Goal: Complete application form

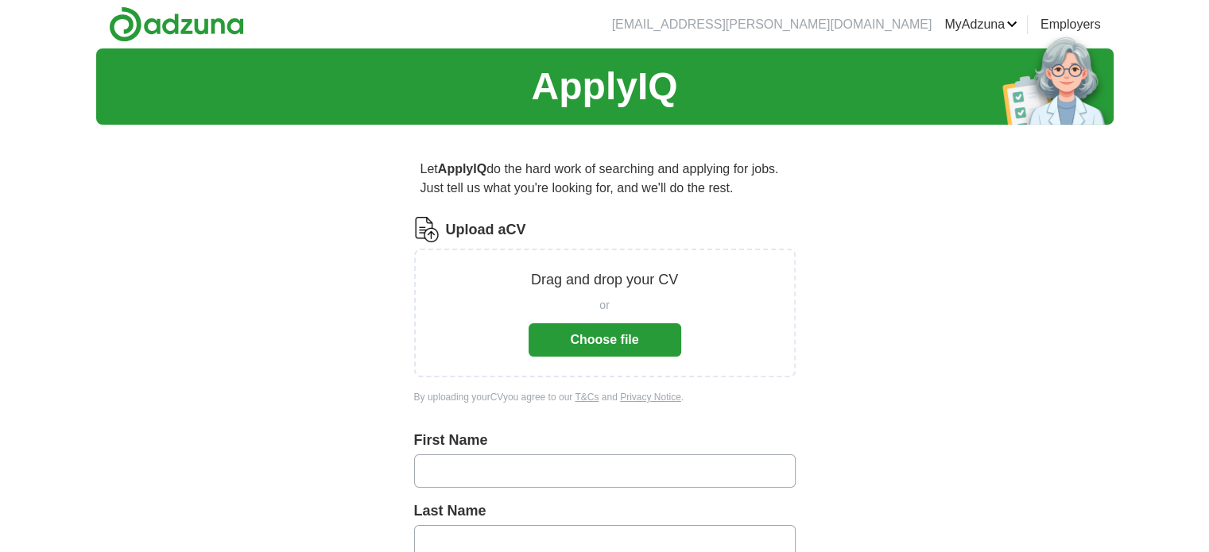
click at [607, 333] on button "Choose file" at bounding box center [604, 339] width 153 height 33
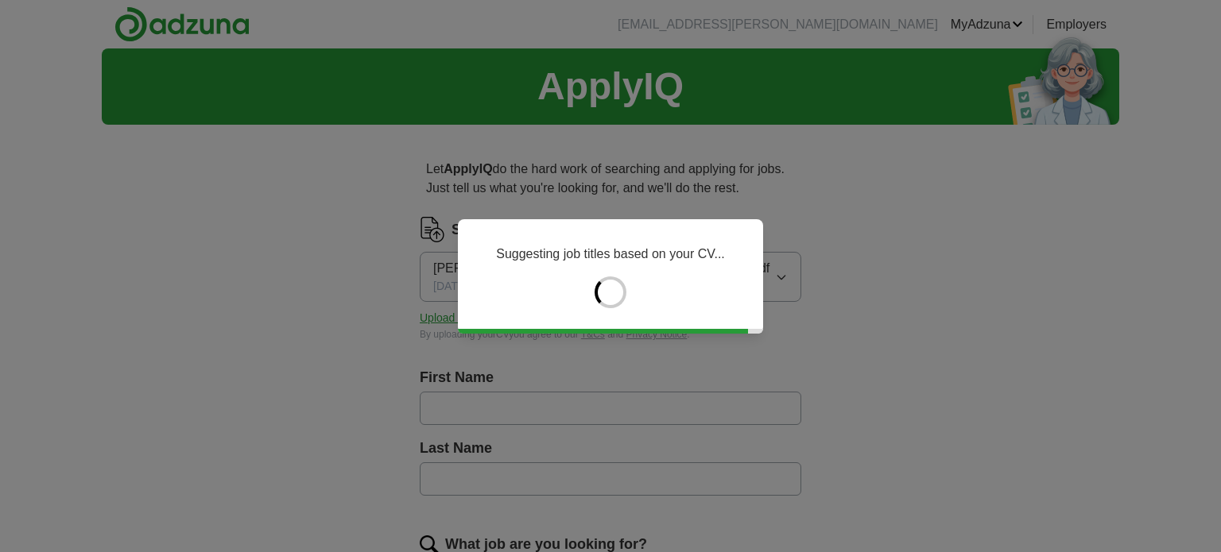
type input "********"
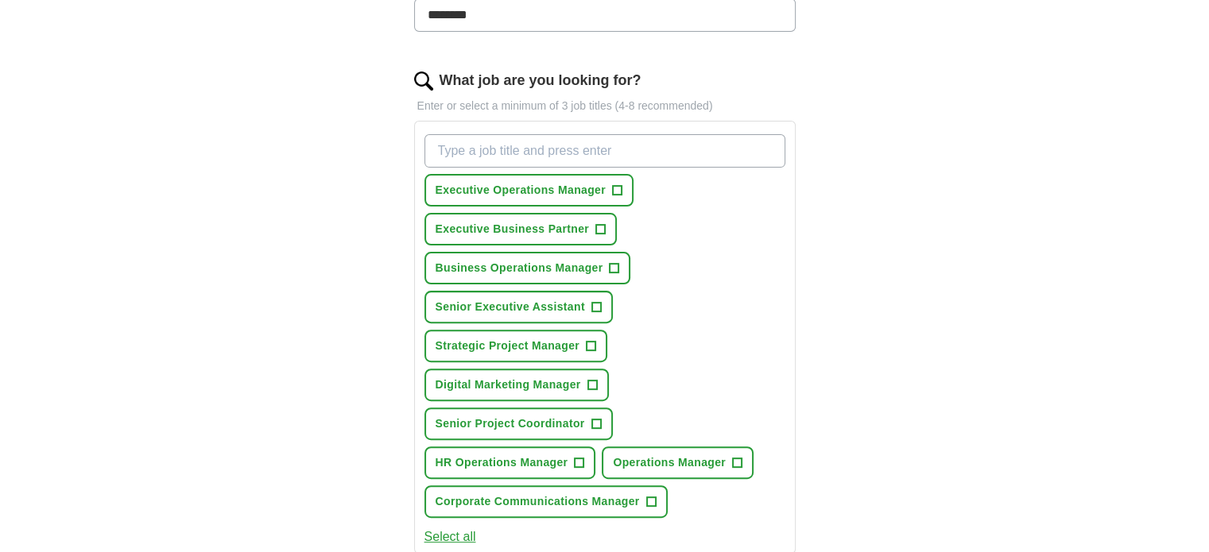
scroll to position [462, 0]
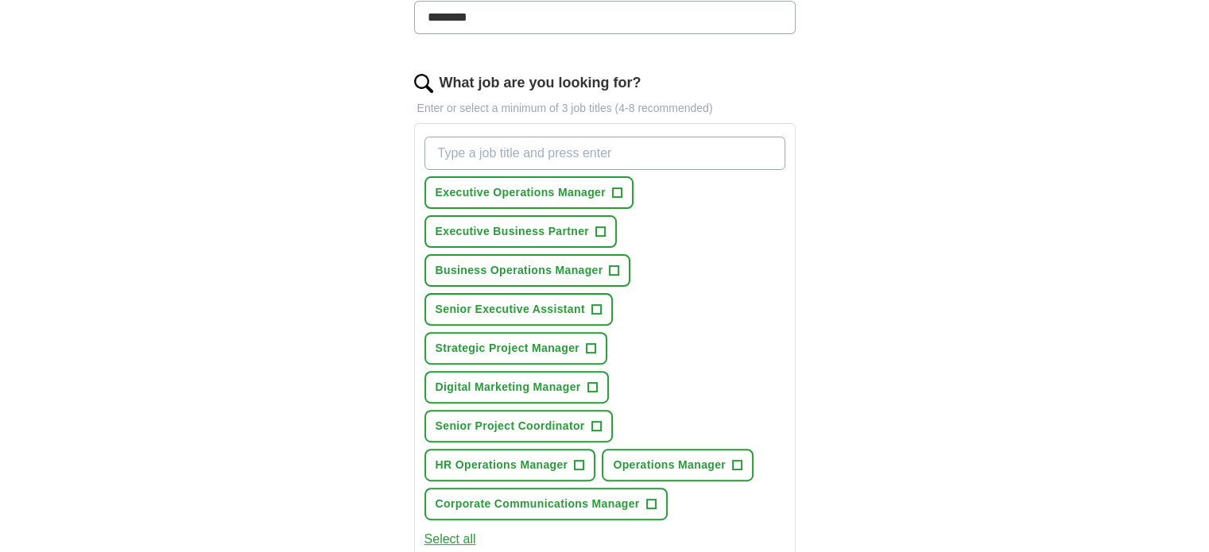
click at [588, 154] on input "What job are you looking for?" at bounding box center [604, 153] width 361 height 33
type input "Executive Assistant"
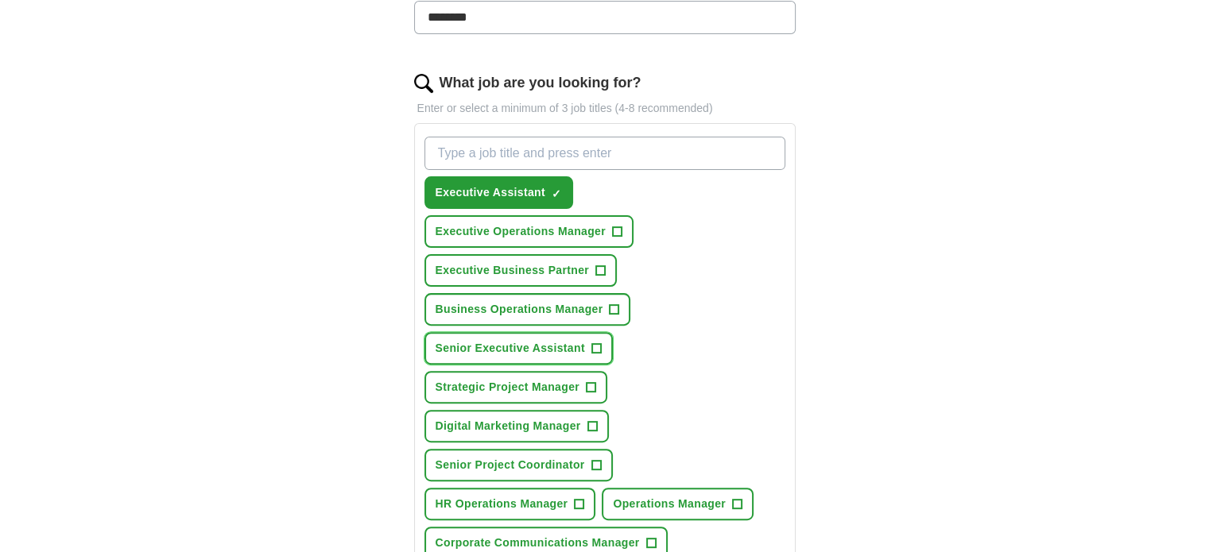
click at [578, 342] on span "Senior Executive Assistant" at bounding box center [509, 348] width 149 height 17
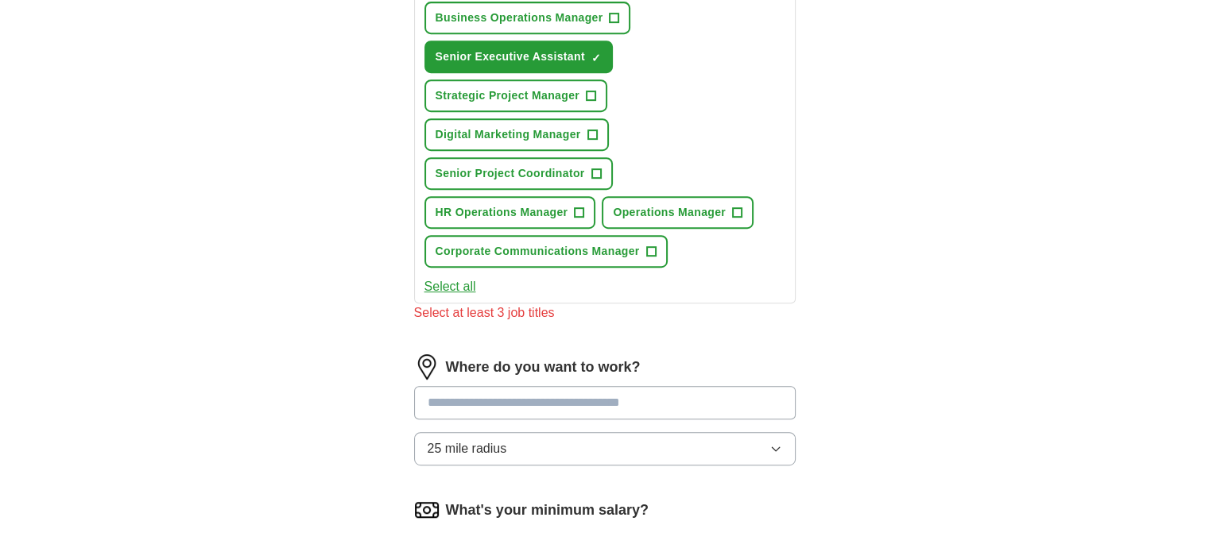
click at [625, 396] on input at bounding box center [604, 402] width 381 height 33
type input "******"
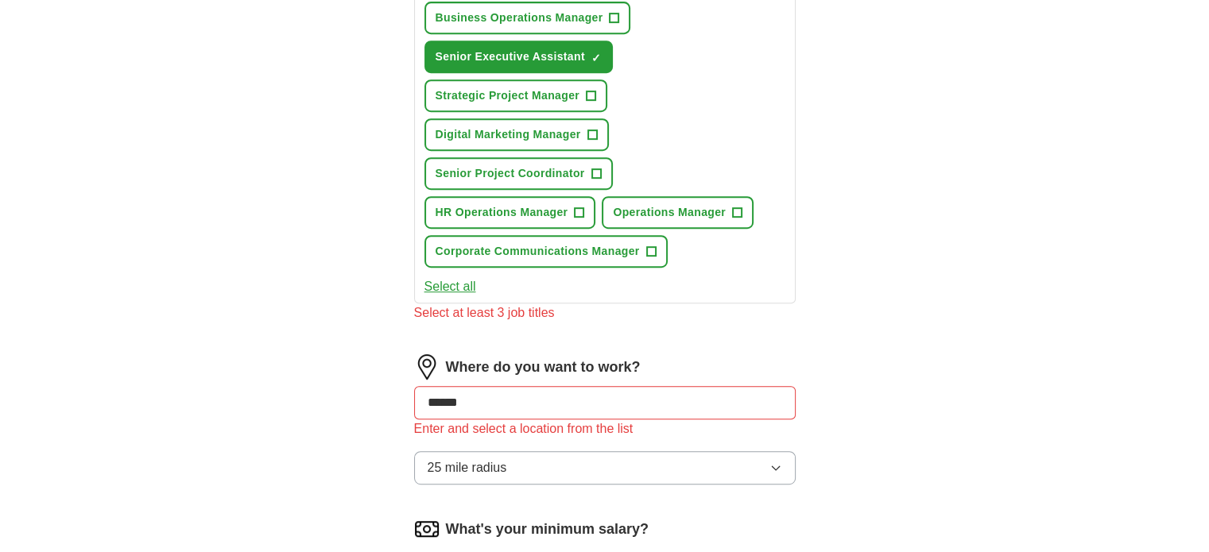
drag, startPoint x: 480, startPoint y: 393, endPoint x: 405, endPoint y: 395, distance: 74.7
click at [405, 395] on div "Let ApplyIQ do the hard work of searching and applying for jobs. Just tell us w…" at bounding box center [604, 142] width 509 height 1516
click at [521, 397] on input "******" at bounding box center [604, 402] width 381 height 33
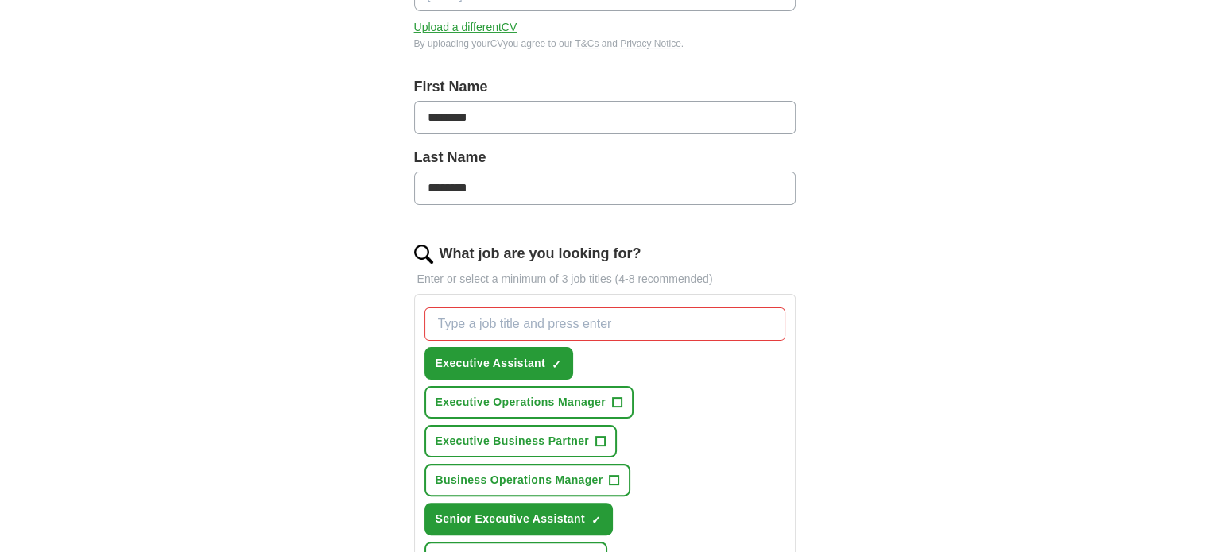
scroll to position [582, 0]
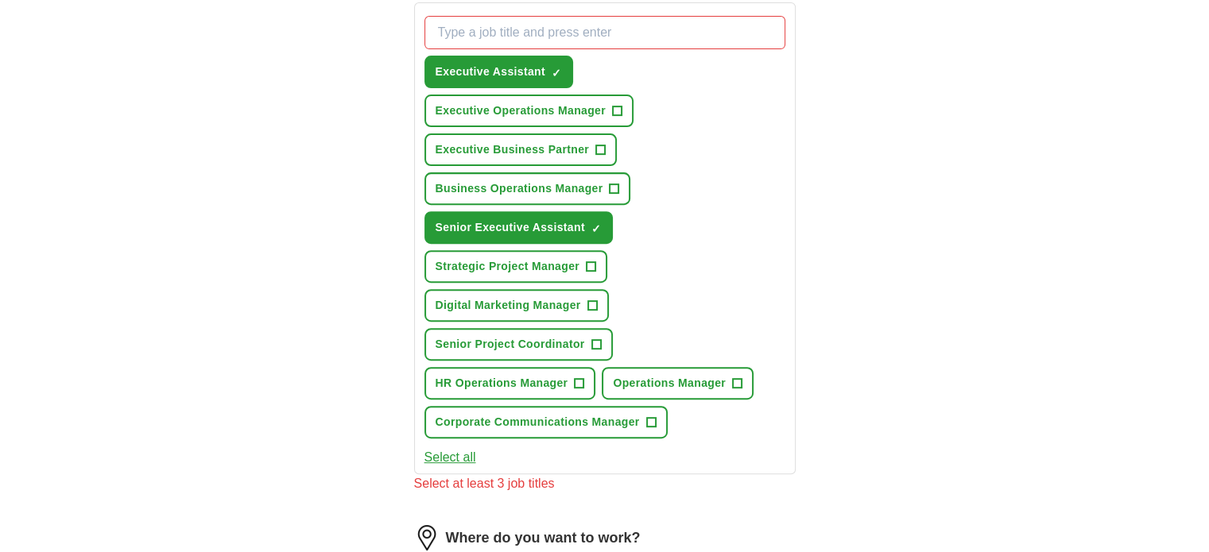
click at [518, 27] on input "What job are you looking for?" at bounding box center [604, 32] width 361 height 33
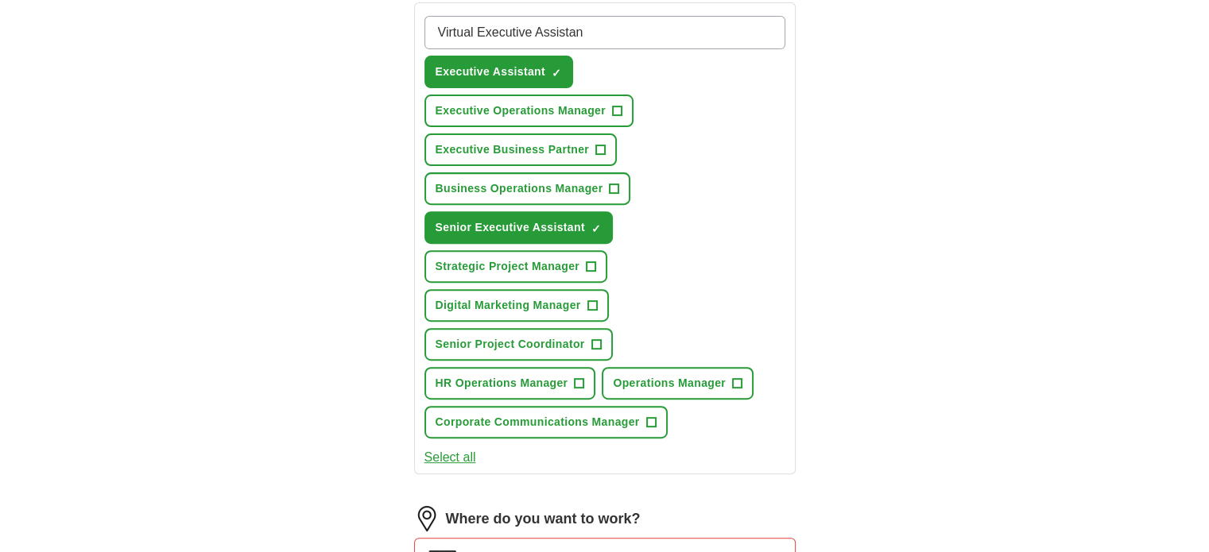
type input "Virtual Executive Assistant"
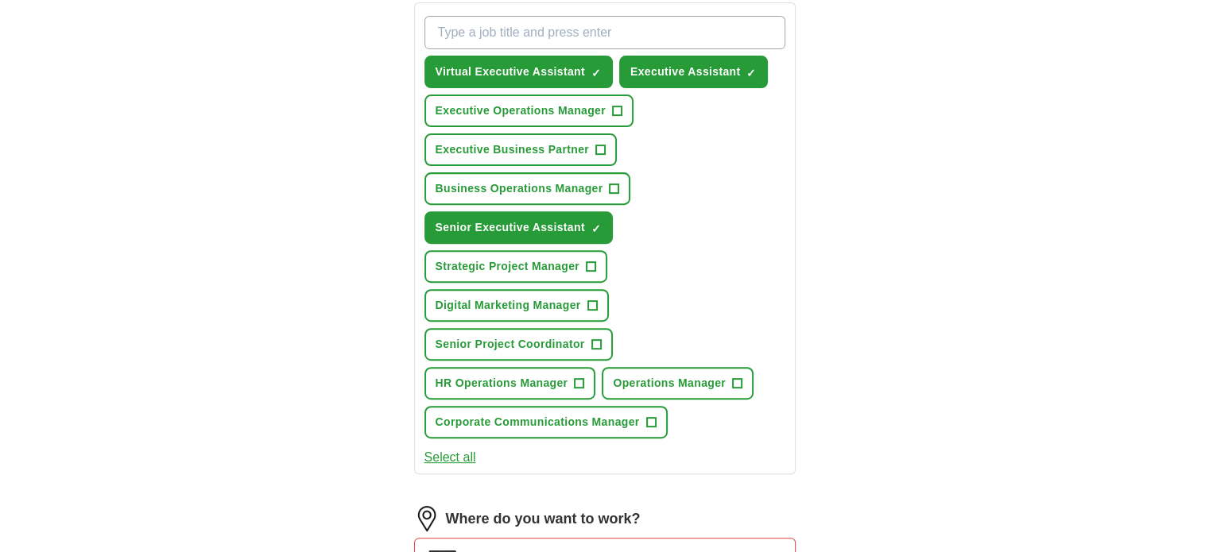
scroll to position [874, 0]
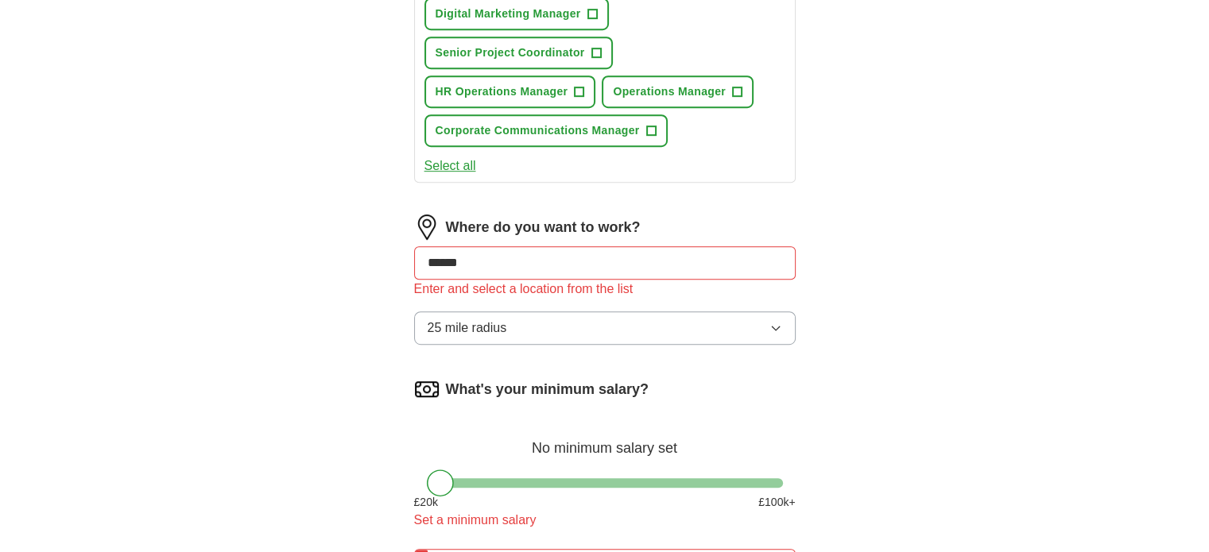
click at [551, 249] on input "******" at bounding box center [604, 262] width 381 height 33
drag, startPoint x: 517, startPoint y: 247, endPoint x: 381, endPoint y: 253, distance: 136.8
click at [381, 253] on div "Let ApplyIQ do the hard work of searching and applying for jobs. Just tell us w…" at bounding box center [604, 2] width 509 height 1478
type input "**********"
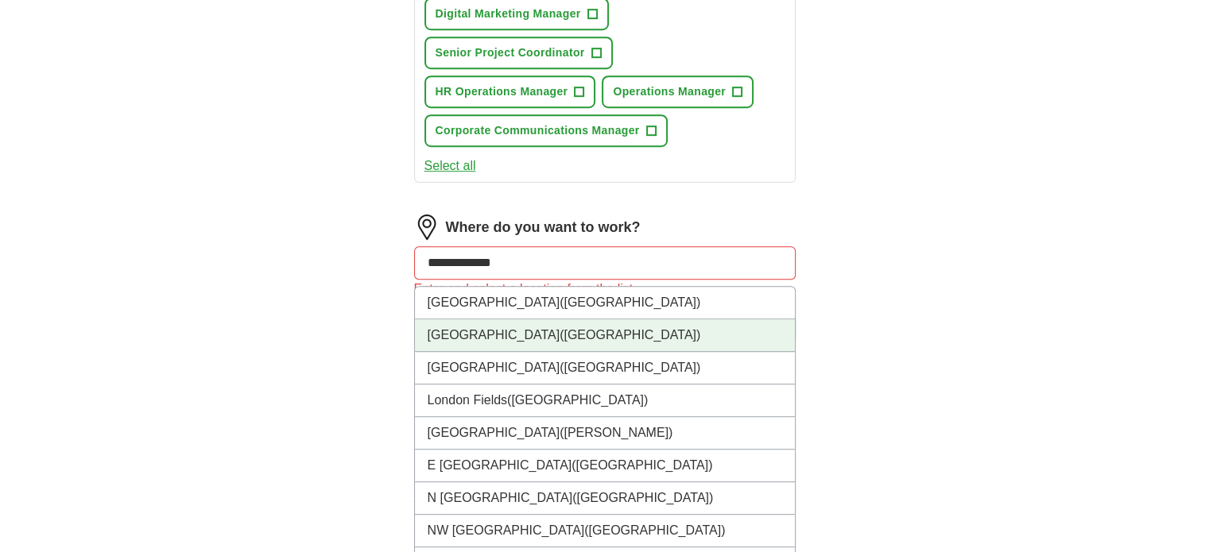
click at [486, 319] on li "[GEOGRAPHIC_DATA] ([GEOGRAPHIC_DATA])" at bounding box center [605, 335] width 380 height 33
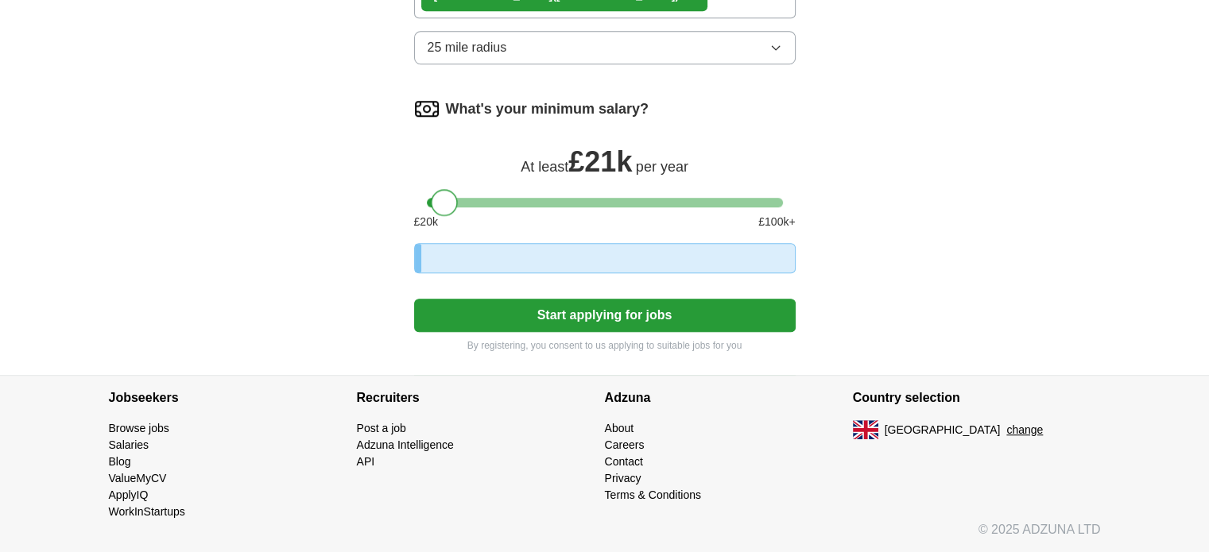
scroll to position [1165, 0]
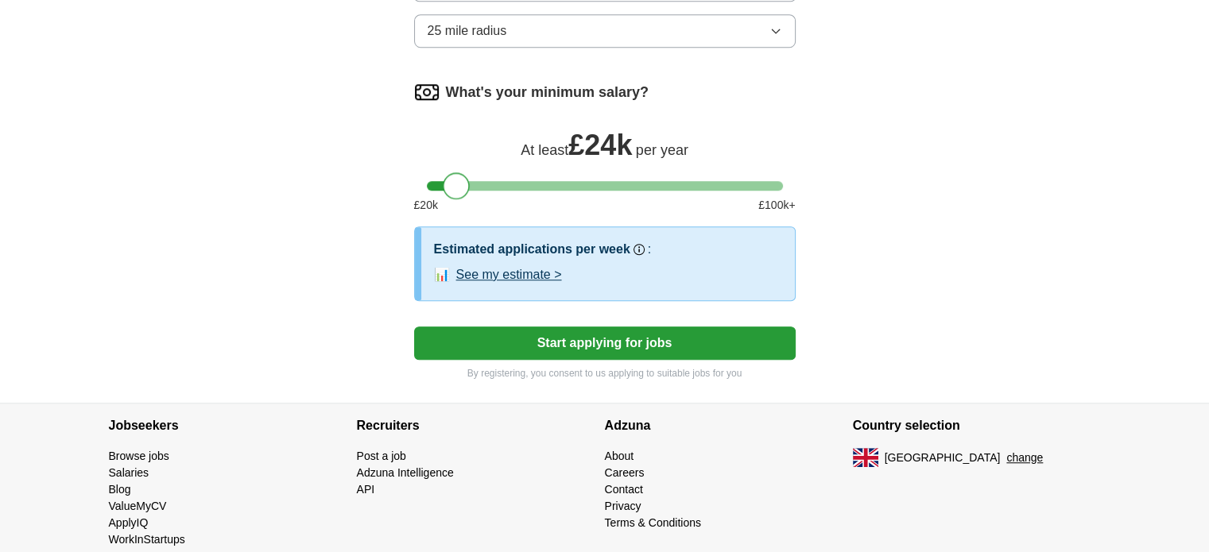
drag, startPoint x: 439, startPoint y: 176, endPoint x: 457, endPoint y: 176, distance: 18.3
click at [457, 176] on div at bounding box center [456, 185] width 27 height 27
click at [451, 174] on div at bounding box center [452, 185] width 27 height 27
click at [505, 265] on button "See my estimate >" at bounding box center [509, 274] width 106 height 19
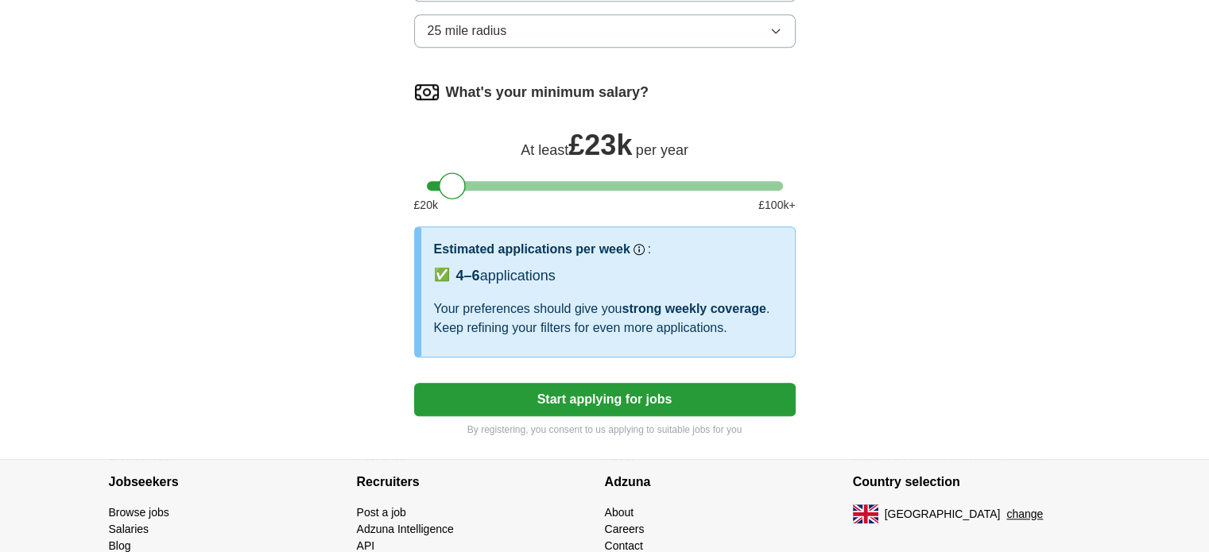
click at [573, 389] on button "Start applying for jobs" at bounding box center [604, 399] width 381 height 33
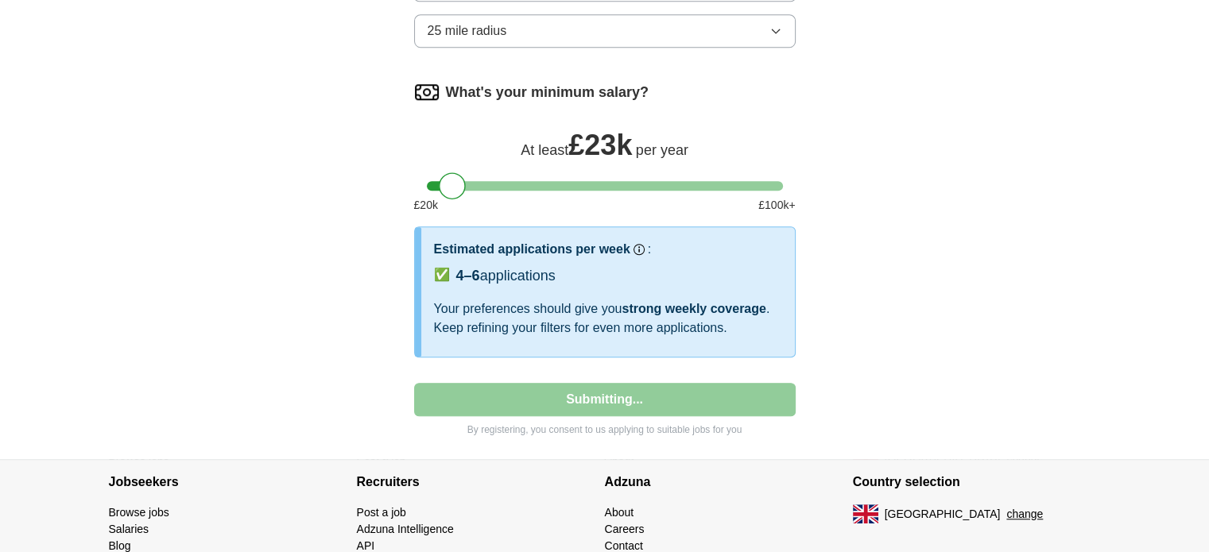
select select "**"
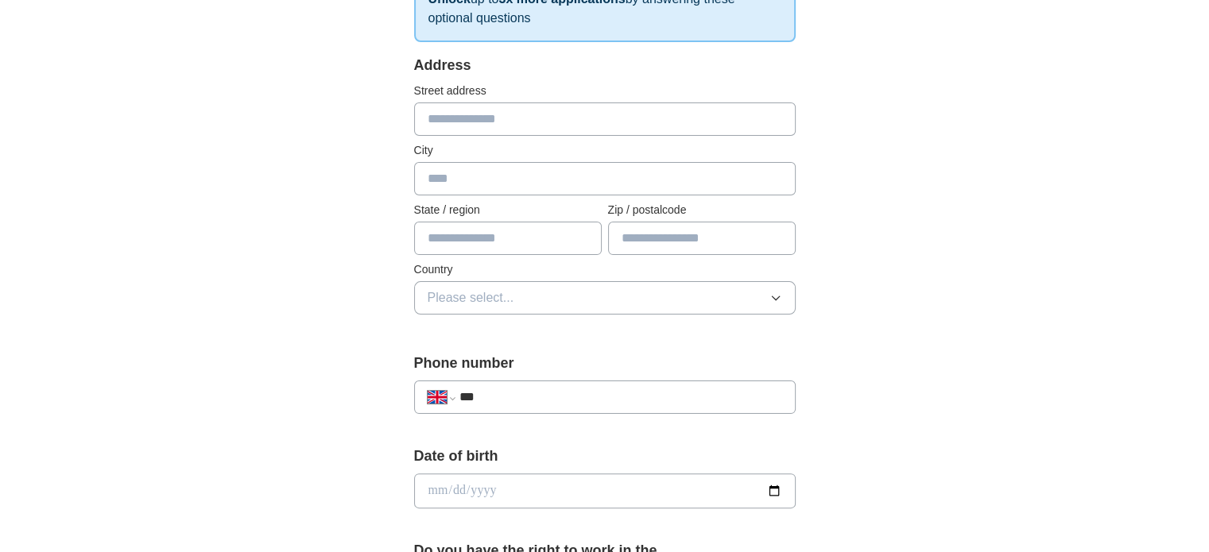
scroll to position [582, 0]
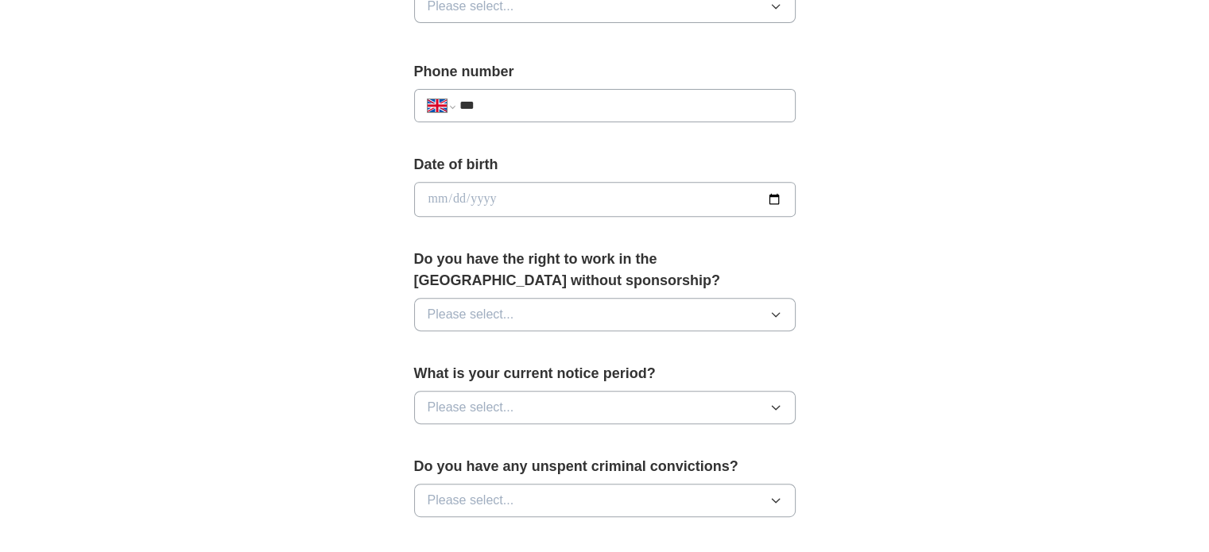
click at [558, 310] on button "Please select..." at bounding box center [604, 314] width 381 height 33
click at [532, 352] on div "Yes" at bounding box center [605, 351] width 354 height 19
click at [547, 401] on button "Please select..." at bounding box center [604, 407] width 381 height 33
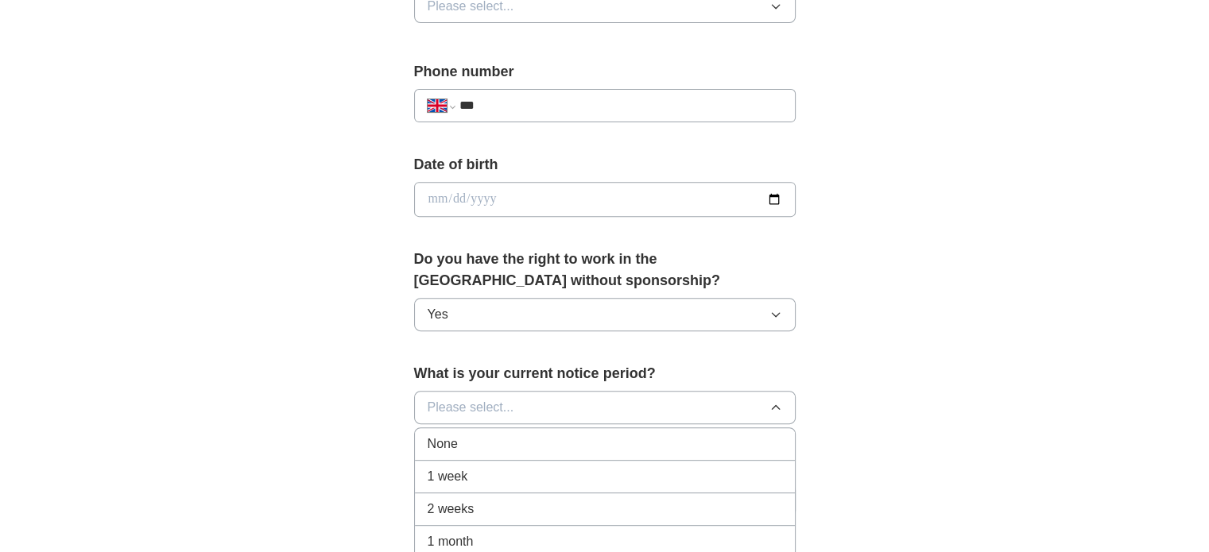
drag, startPoint x: 524, startPoint y: 442, endPoint x: 411, endPoint y: 419, distance: 115.2
click at [522, 443] on div "None" at bounding box center [605, 444] width 354 height 19
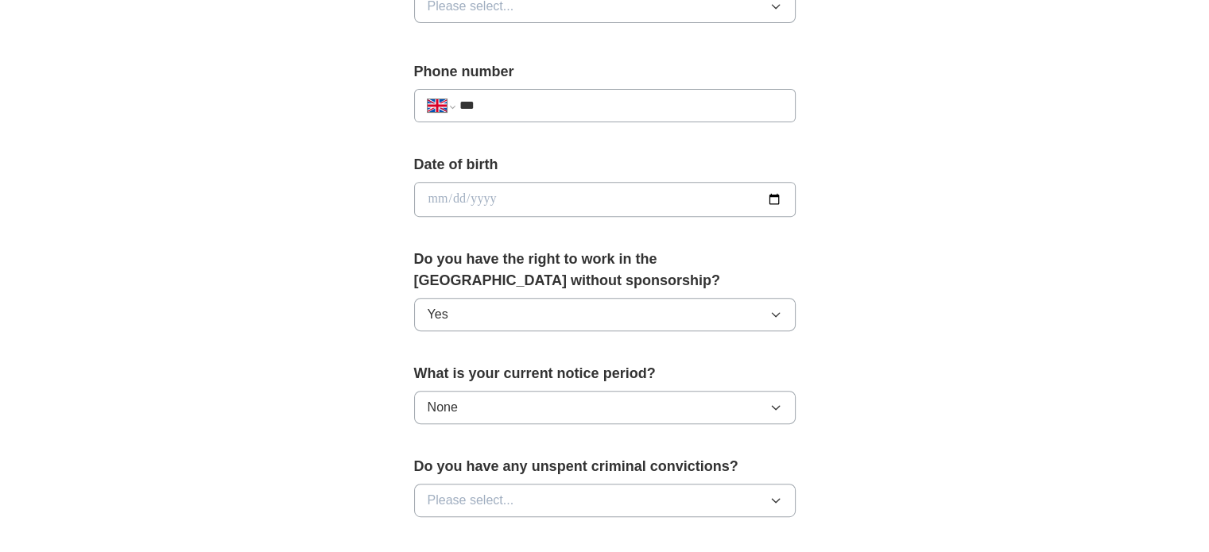
scroll to position [874, 0]
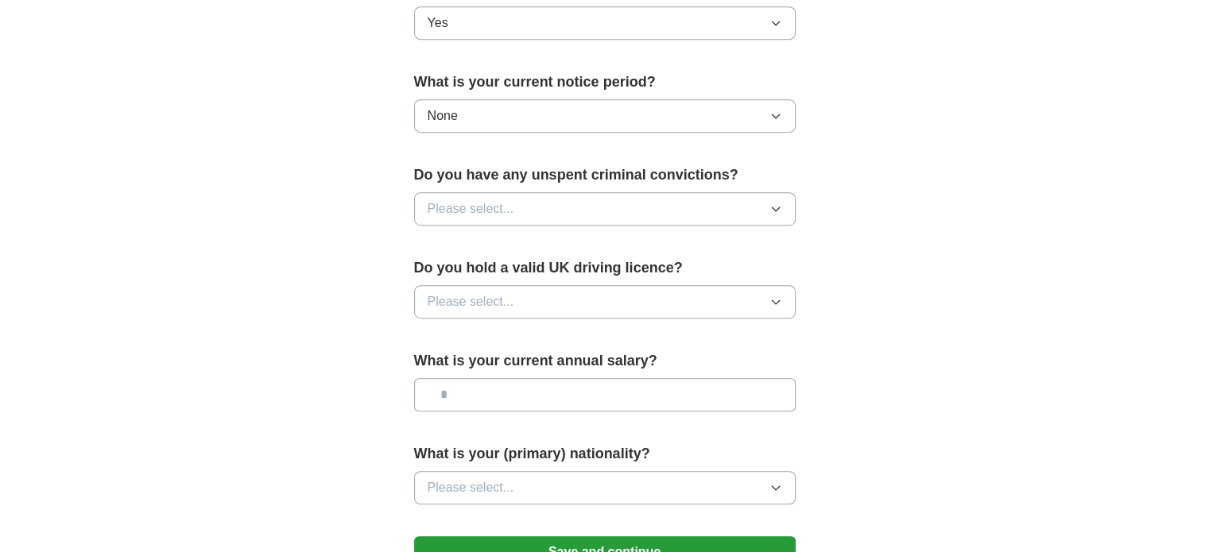
click at [568, 204] on button "Please select..." at bounding box center [604, 208] width 381 height 33
drag, startPoint x: 518, startPoint y: 266, endPoint x: 485, endPoint y: 273, distance: 34.1
click at [517, 269] on div "No" at bounding box center [605, 278] width 354 height 19
drag, startPoint x: 516, startPoint y: 299, endPoint x: 511, endPoint y: 308, distance: 10.0
click at [516, 298] on button "Please select..." at bounding box center [604, 301] width 381 height 33
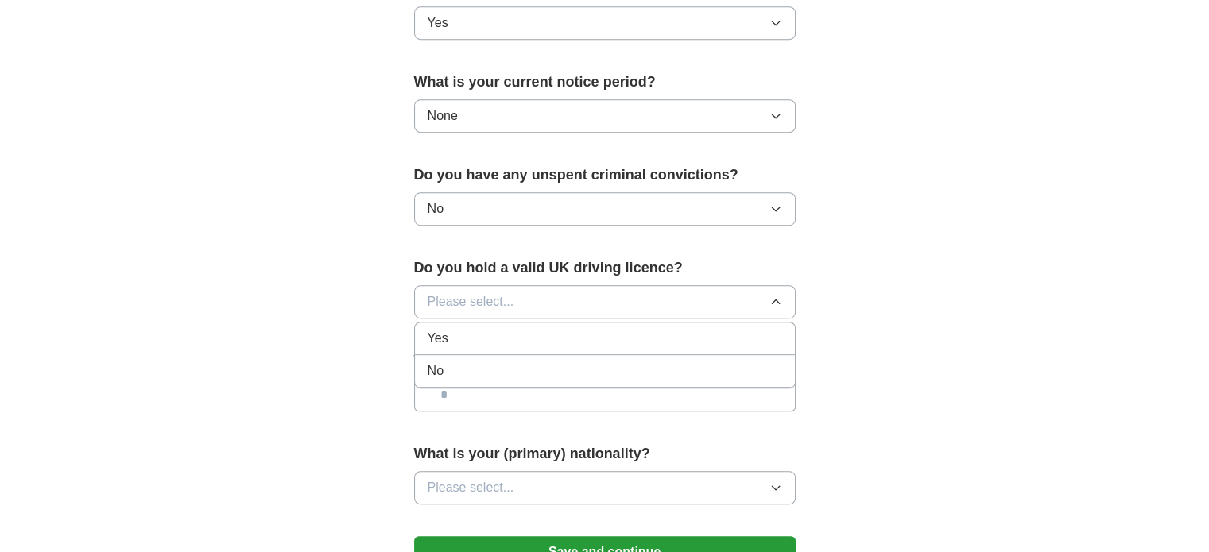
click at [481, 370] on div "No" at bounding box center [605, 371] width 354 height 19
click at [475, 393] on input "text" at bounding box center [604, 394] width 381 height 33
type input "*******"
click at [506, 478] on span "Please select..." at bounding box center [471, 487] width 87 height 19
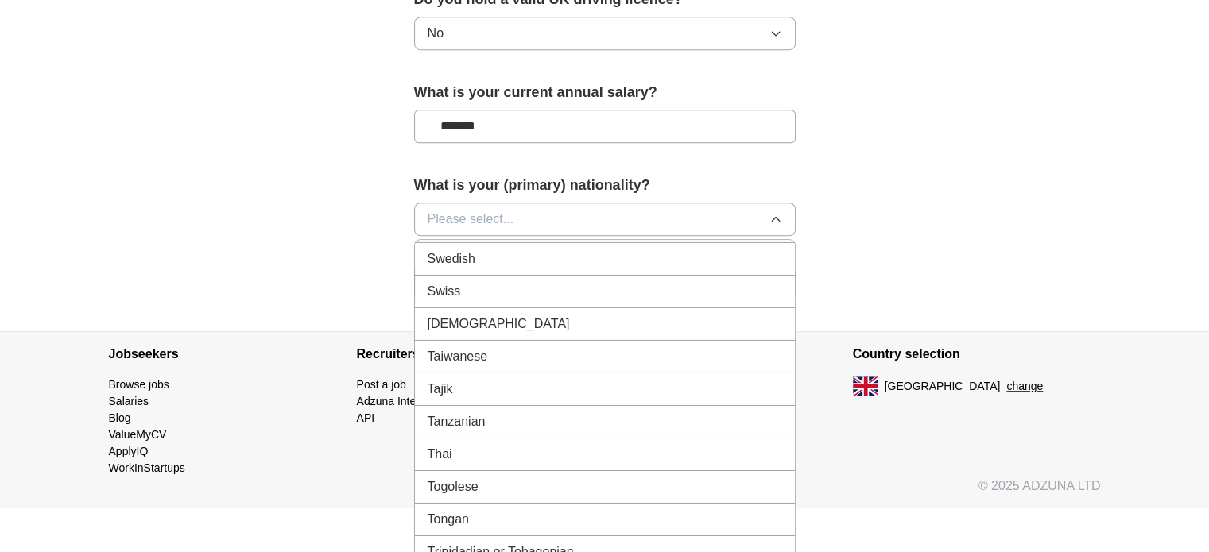
scroll to position [5245, 0]
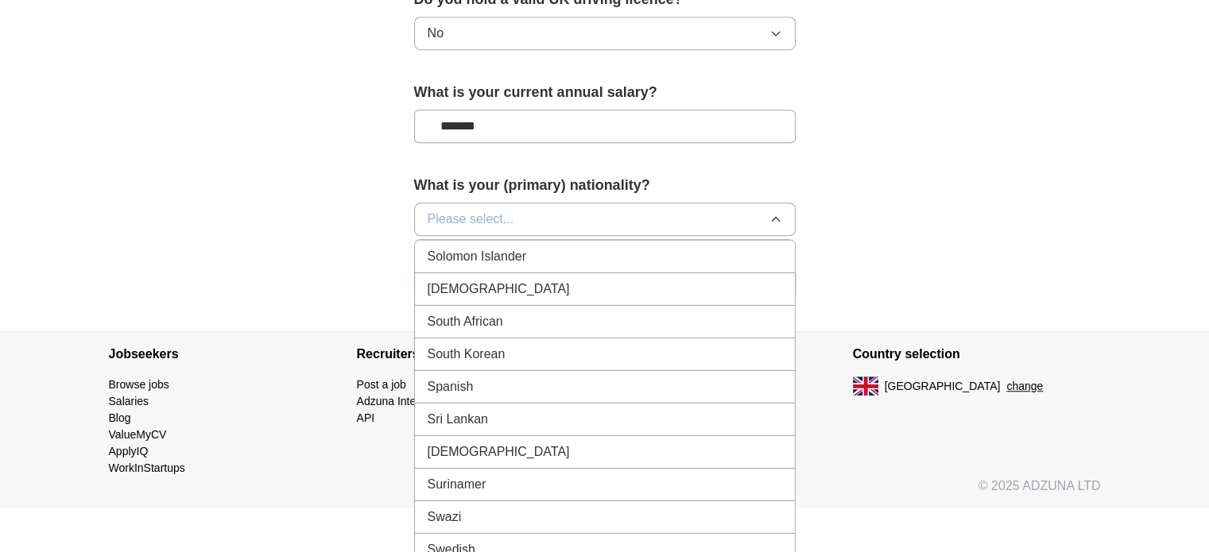
click at [540, 312] on div "South African" at bounding box center [605, 321] width 354 height 19
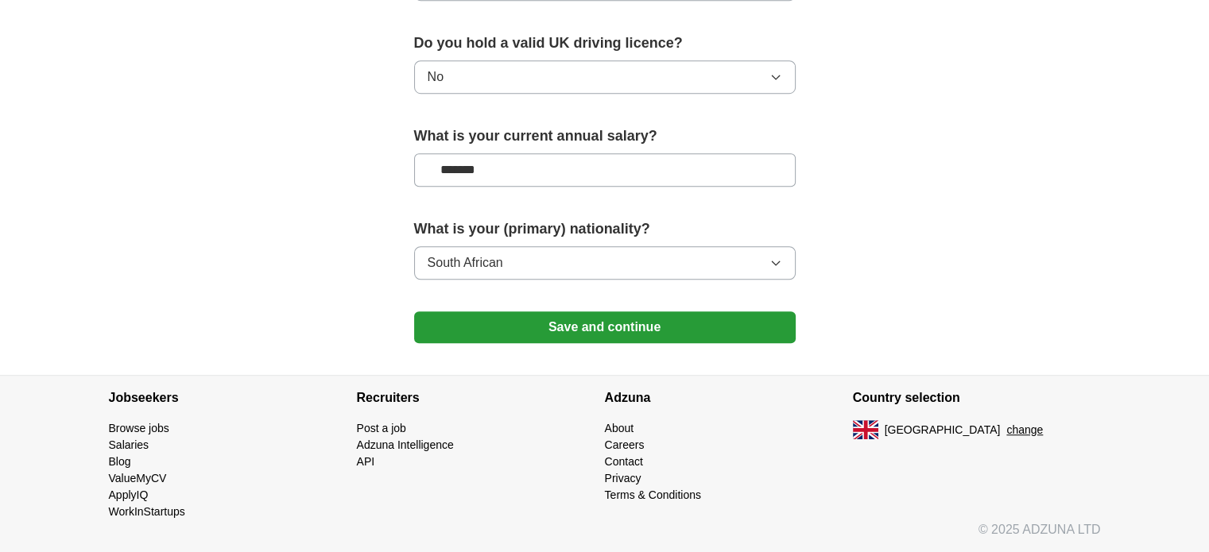
scroll to position [1093, 0]
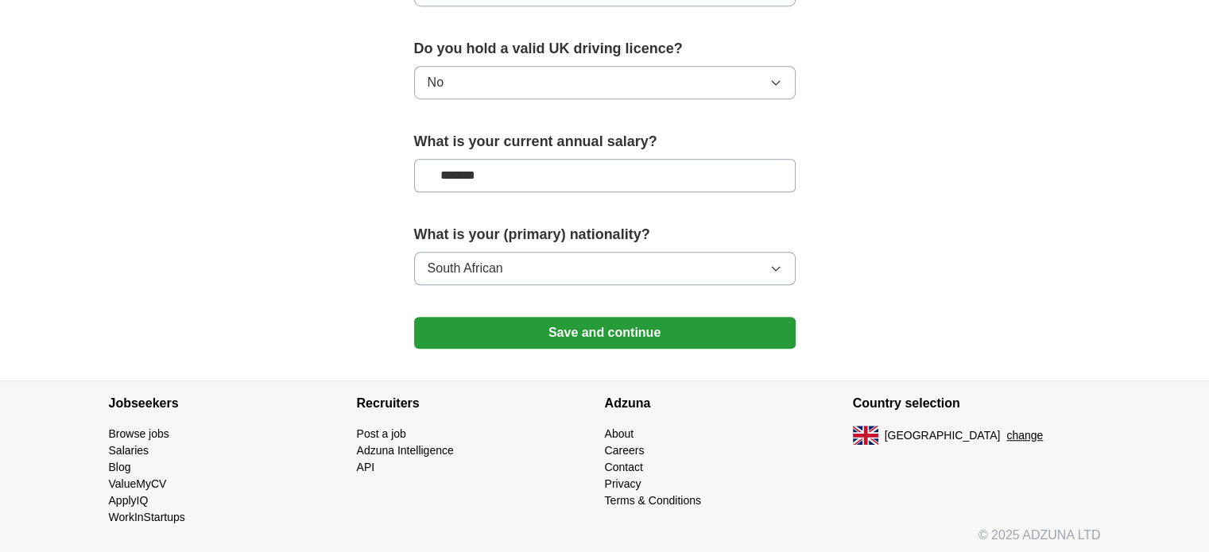
click at [610, 322] on button "Save and continue" at bounding box center [604, 333] width 381 height 32
